Goal: Navigation & Orientation: Find specific page/section

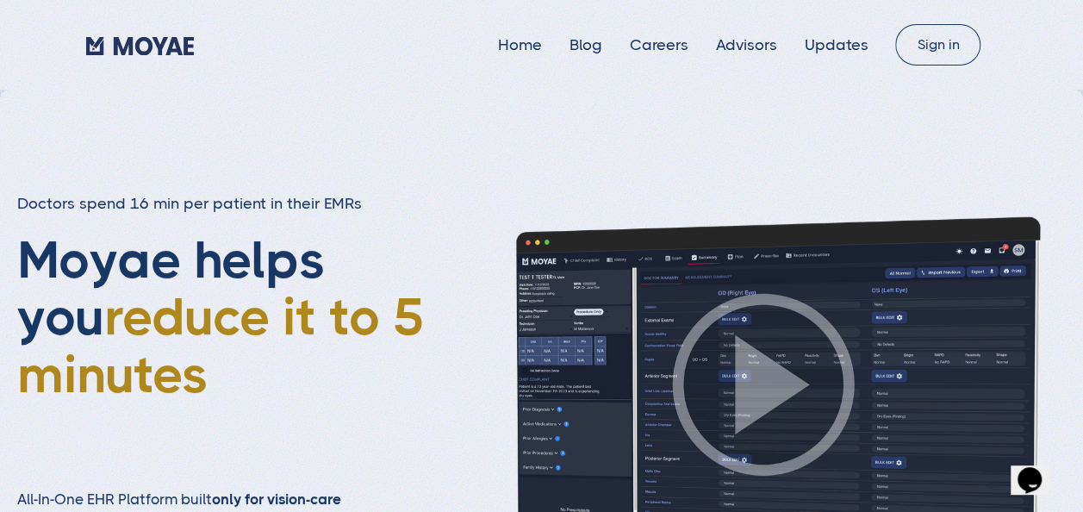
drag, startPoint x: 56, startPoint y: 28, endPoint x: 183, endPoint y: 46, distance: 127.9
click at [183, 46] on div "Home Blog Careers Advisors Updates Sign in" at bounding box center [541, 44] width 1083 height 41
drag, startPoint x: 183, startPoint y: 46, endPoint x: 157, endPoint y: 41, distance: 26.2
click at [222, 93] on div "Doctors spend 16 min per patient in their EMRs Moyae helps you reduce it to 5 m…" at bounding box center [541, 385] width 1083 height 590
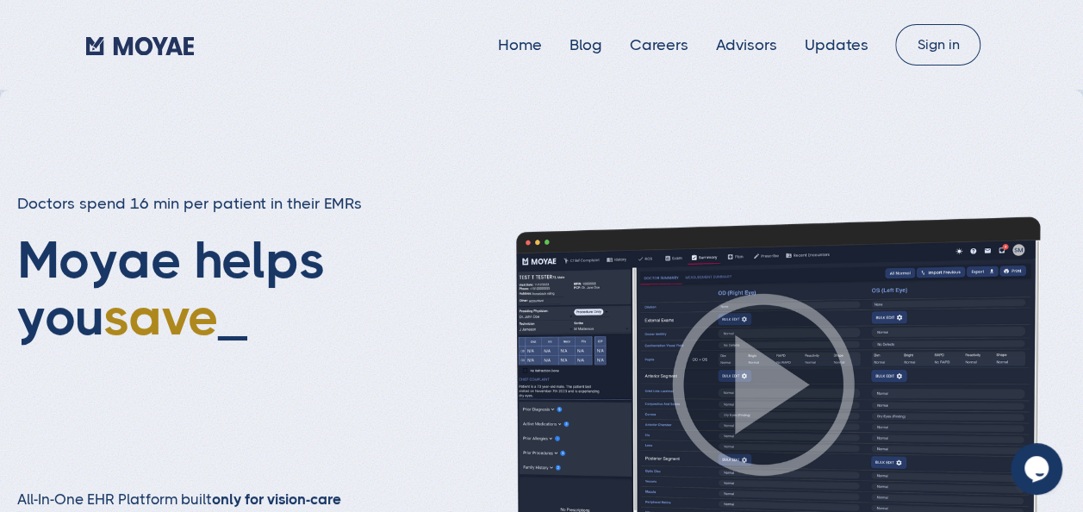
drag, startPoint x: 60, startPoint y: 35, endPoint x: 180, endPoint y: 46, distance: 120.3
click at [180, 46] on div "Home Blog Careers Advisors Updates Sign in" at bounding box center [541, 44] width 1083 height 41
drag, startPoint x: 180, startPoint y: 46, endPoint x: 144, endPoint y: 48, distance: 36.3
